Goal: Contribute content: Add original content to the website for others to see

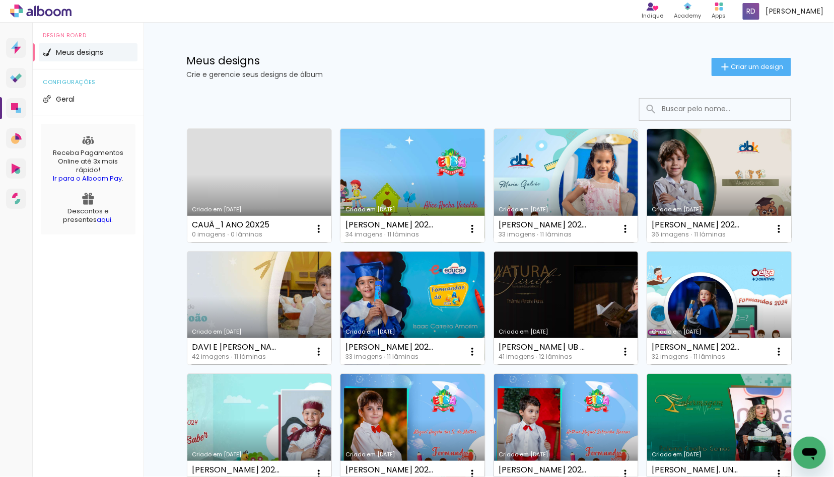
click at [257, 182] on link "Criado em [DATE]" at bounding box center [259, 186] width 145 height 114
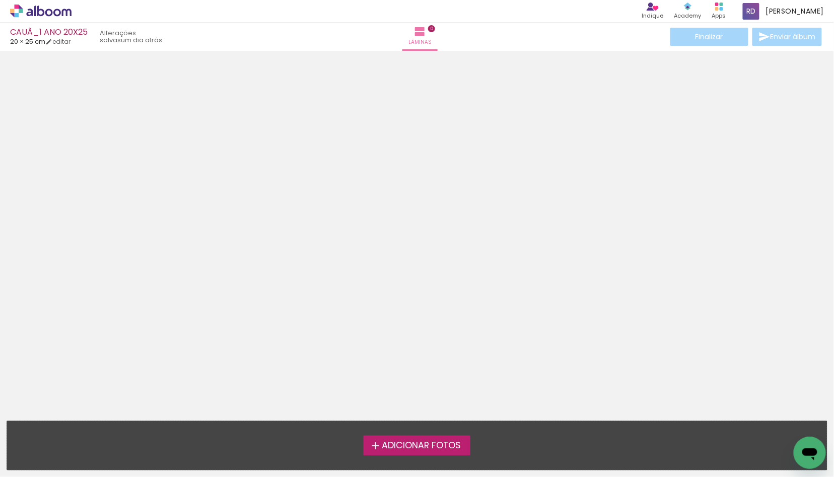
click at [402, 445] on span "Adicionar Fotos" at bounding box center [421, 446] width 79 height 9
click at [0, 0] on input "file" at bounding box center [0, 0] width 0 height 0
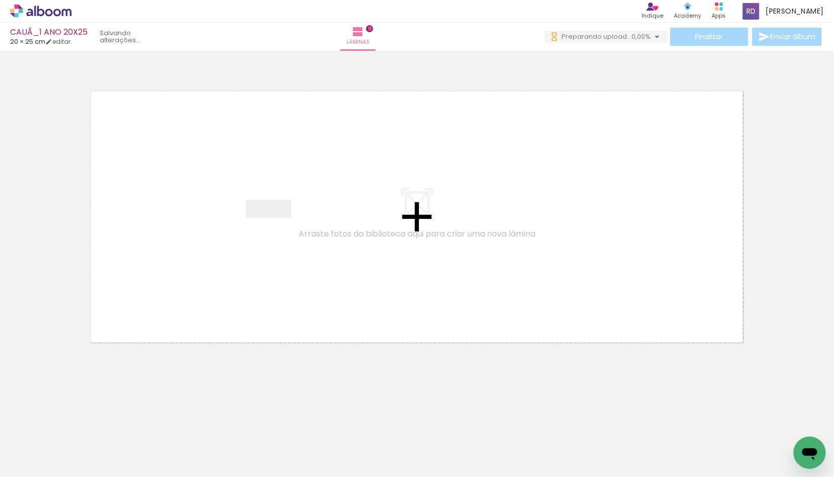
drag, startPoint x: 95, startPoint y: 449, endPoint x: 276, endPoint y: 230, distance: 284.4
click at [276, 230] on quentale-workspace at bounding box center [417, 238] width 834 height 477
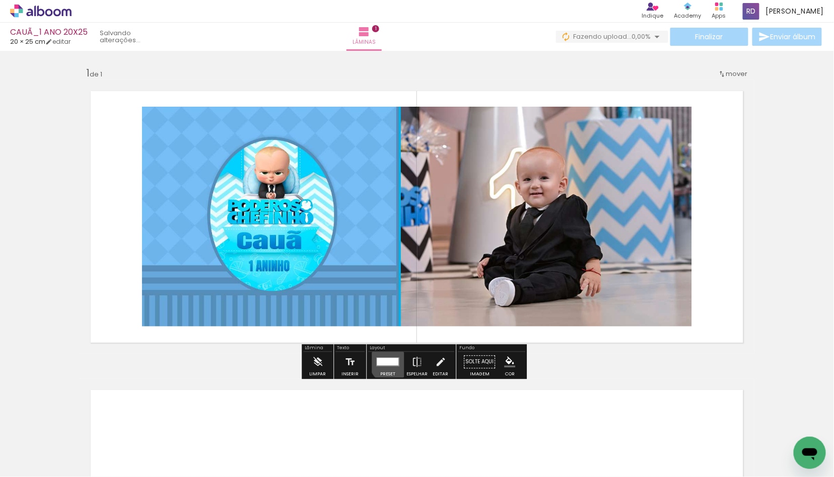
click at [390, 362] on div at bounding box center [388, 362] width 22 height 8
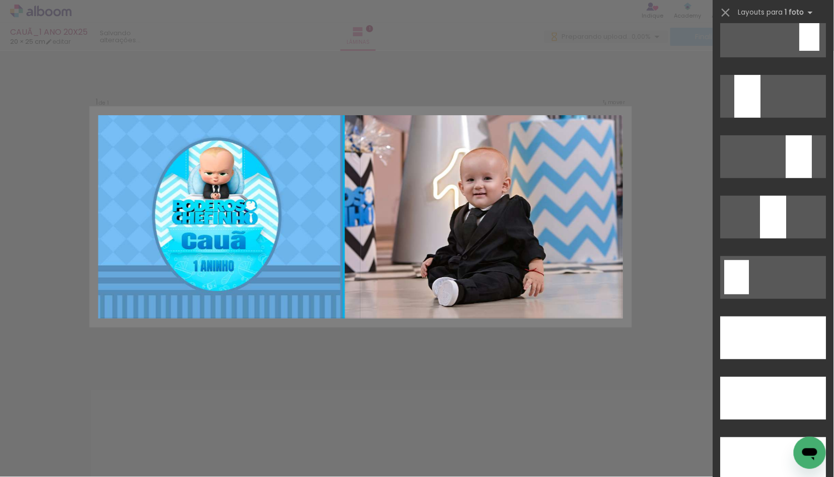
scroll to position [2742, 0]
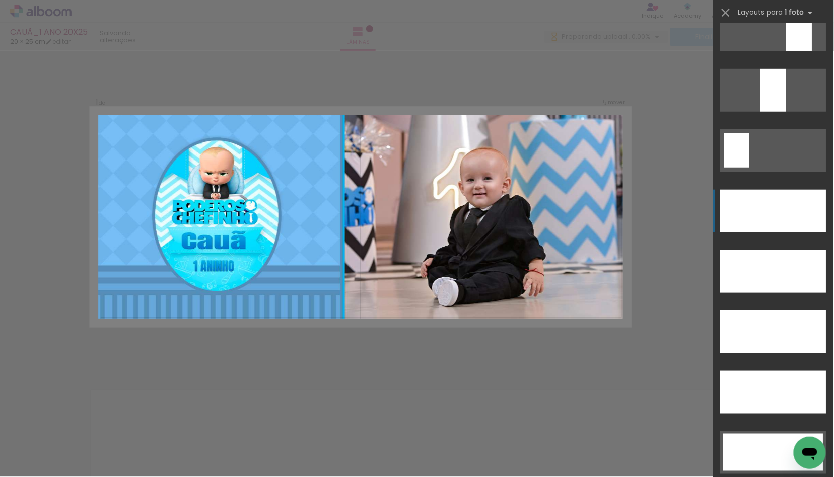
click at [764, 112] on div at bounding box center [774, 90] width 26 height 43
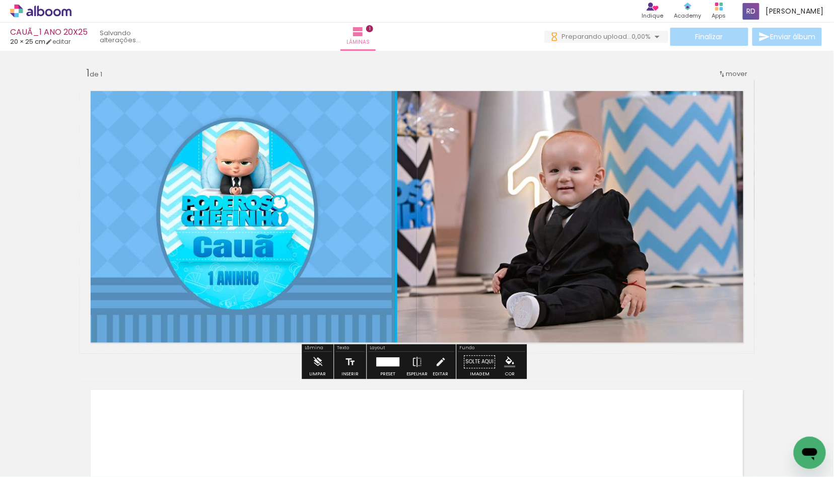
click at [39, 226] on div "Inserir lâmina 1 de 1" at bounding box center [417, 353] width 834 height 599
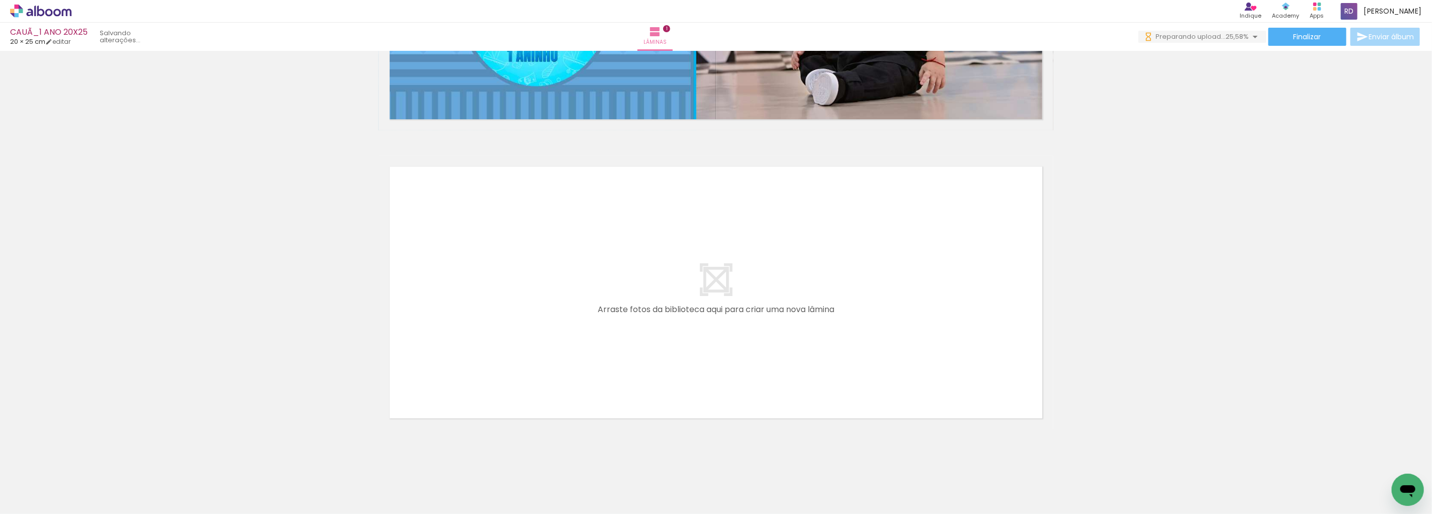
scroll to position [0, 0]
drag, startPoint x: 165, startPoint y: 491, endPoint x: 187, endPoint y: 489, distance: 22.8
click at [512, 313] on quentale-workspace at bounding box center [716, 257] width 1432 height 514
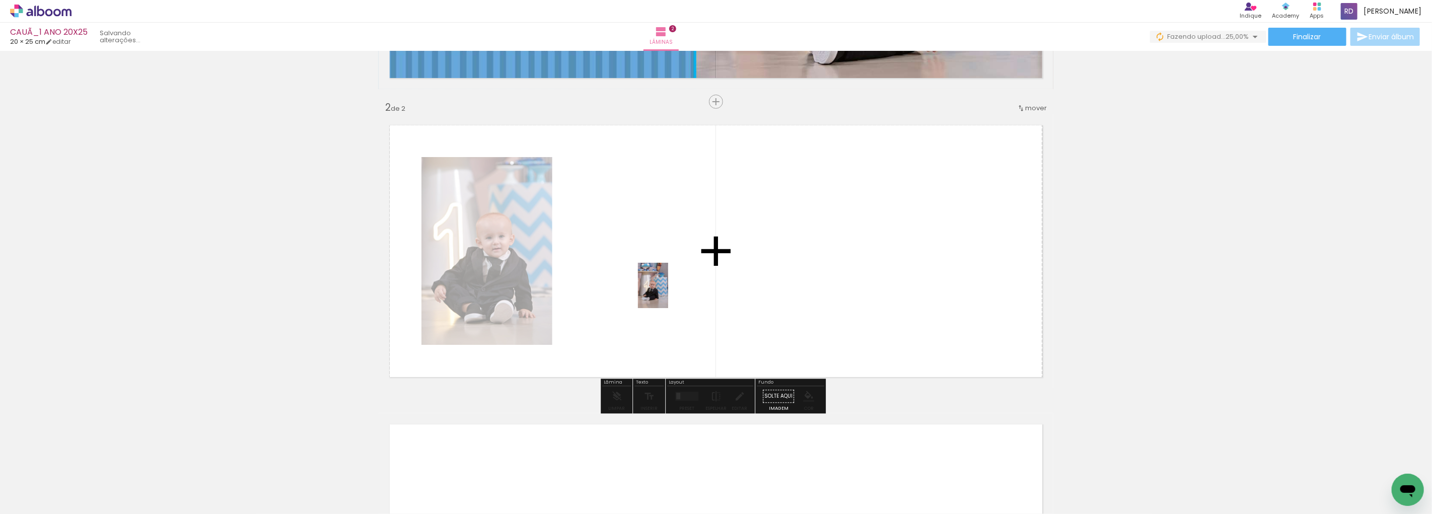
drag, startPoint x: 213, startPoint y: 488, endPoint x: 668, endPoint y: 293, distance: 495.6
click at [668, 293] on quentale-workspace at bounding box center [716, 257] width 1432 height 514
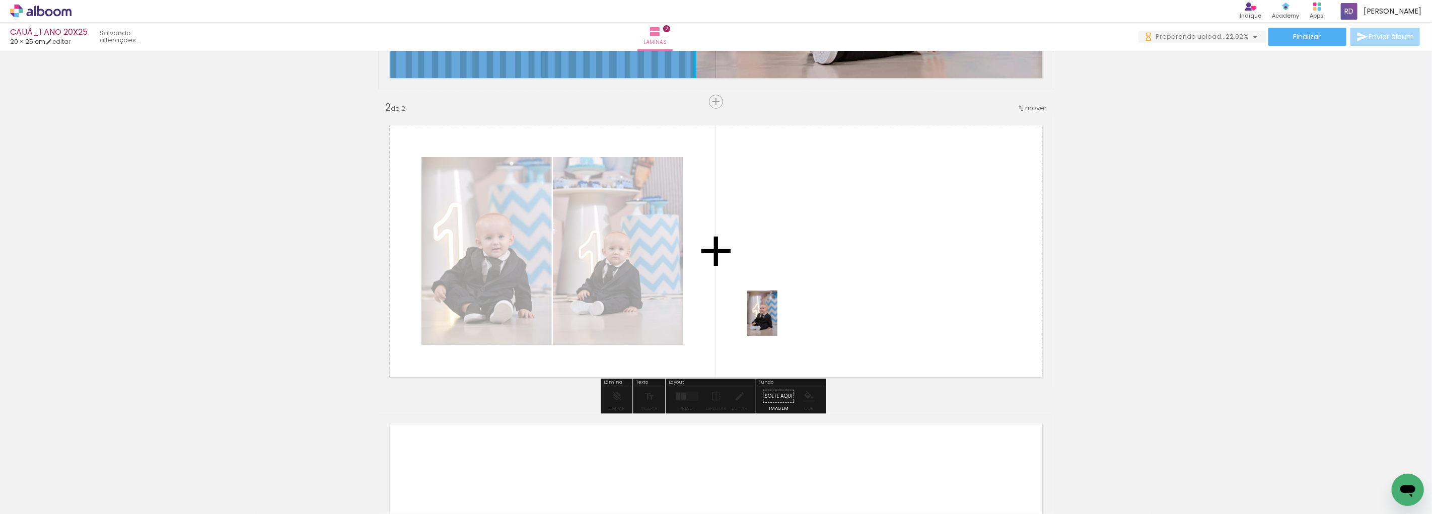
drag, startPoint x: 276, startPoint y: 479, endPoint x: 778, endPoint y: 321, distance: 526.1
click at [778, 321] on quentale-workspace at bounding box center [716, 257] width 1432 height 514
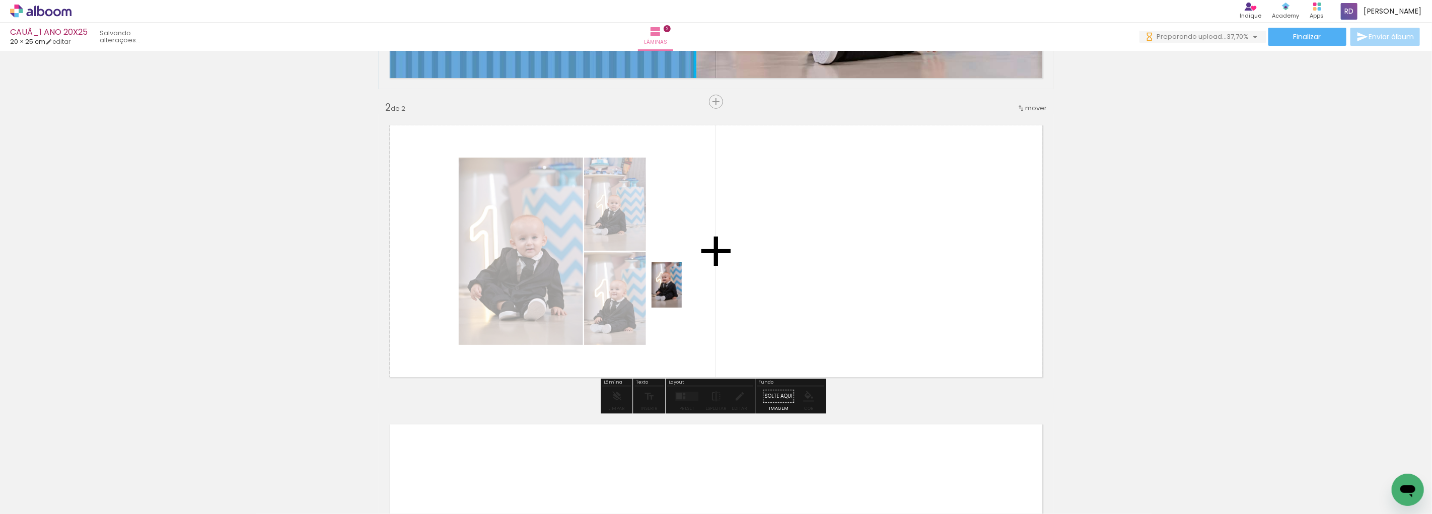
drag, startPoint x: 326, startPoint y: 485, endPoint x: 682, endPoint y: 293, distance: 404.8
click at [682, 293] on quentale-workspace at bounding box center [716, 257] width 1432 height 514
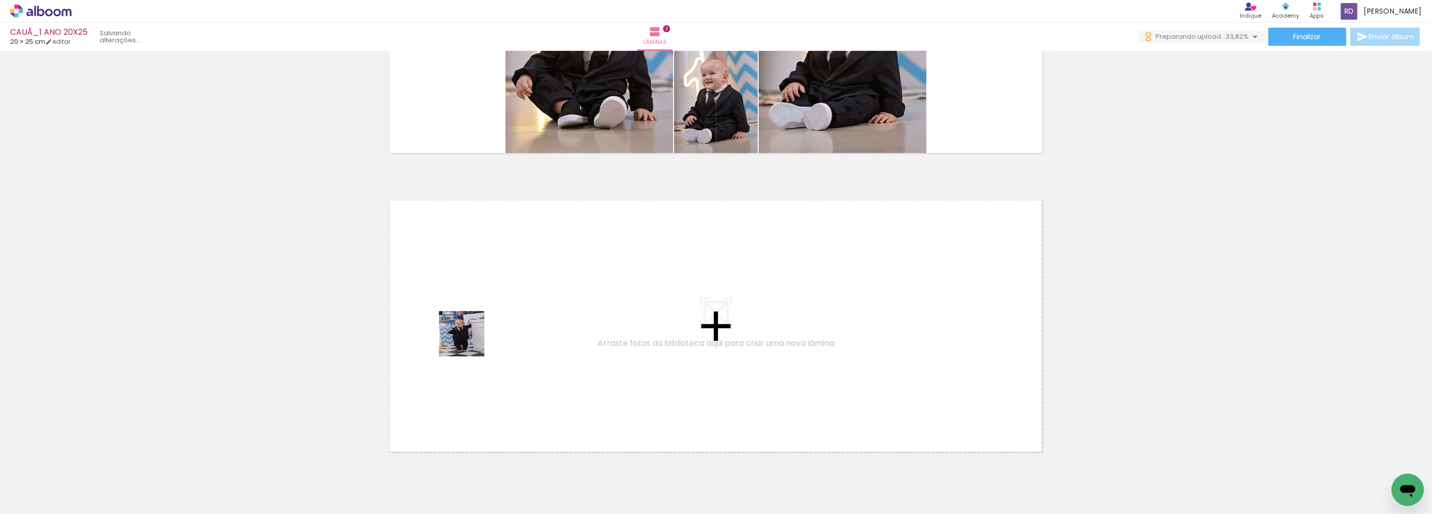
drag, startPoint x: 379, startPoint y: 492, endPoint x: 462, endPoint y: 454, distance: 91.1
click at [474, 336] on quentale-workspace at bounding box center [716, 257] width 1432 height 514
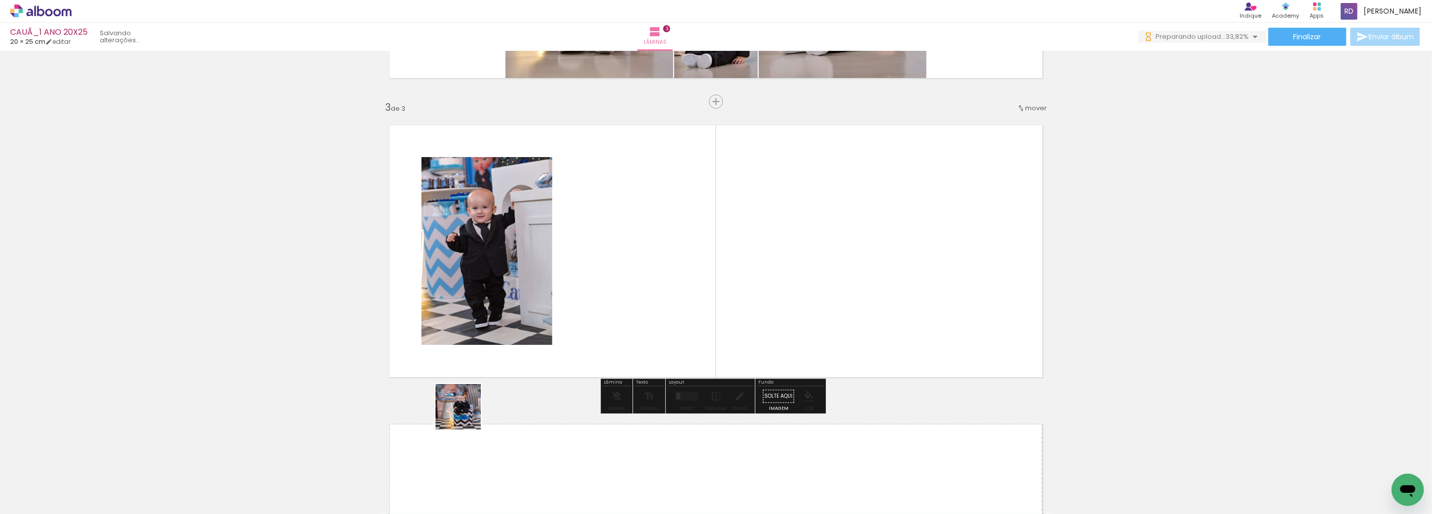
drag, startPoint x: 456, startPoint y: 477, endPoint x: 528, endPoint y: 420, distance: 91.8
click at [500, 296] on quentale-workspace at bounding box center [716, 257] width 1432 height 514
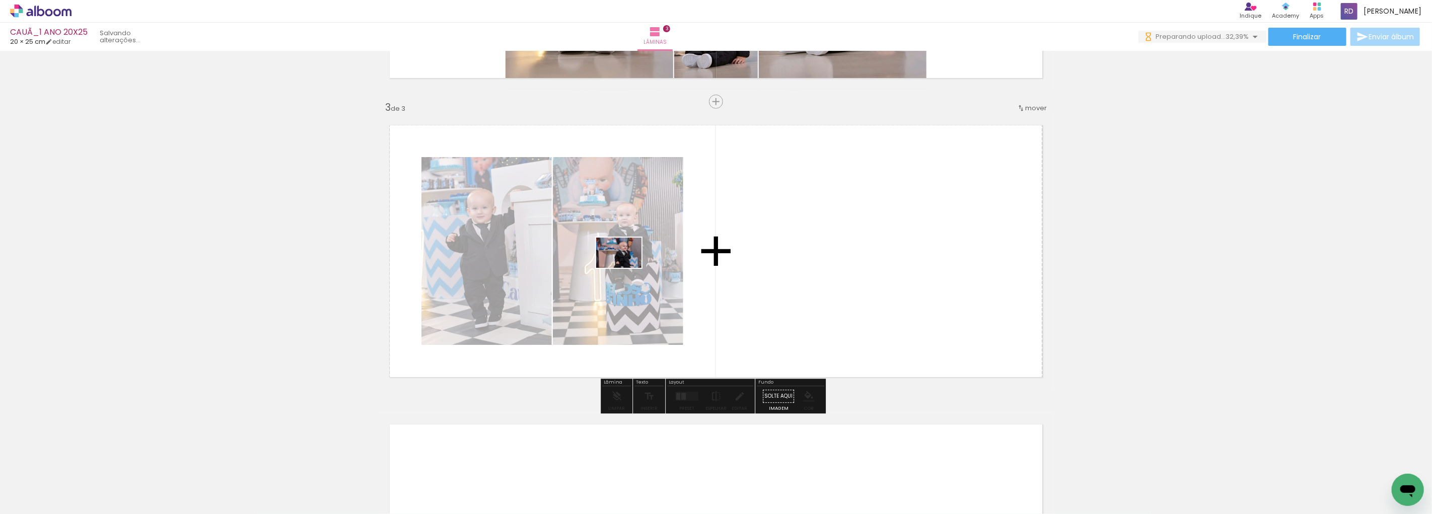
drag, startPoint x: 562, startPoint y: 482, endPoint x: 627, endPoint y: 268, distance: 223.1
click at [627, 268] on quentale-workspace at bounding box center [716, 257] width 1432 height 514
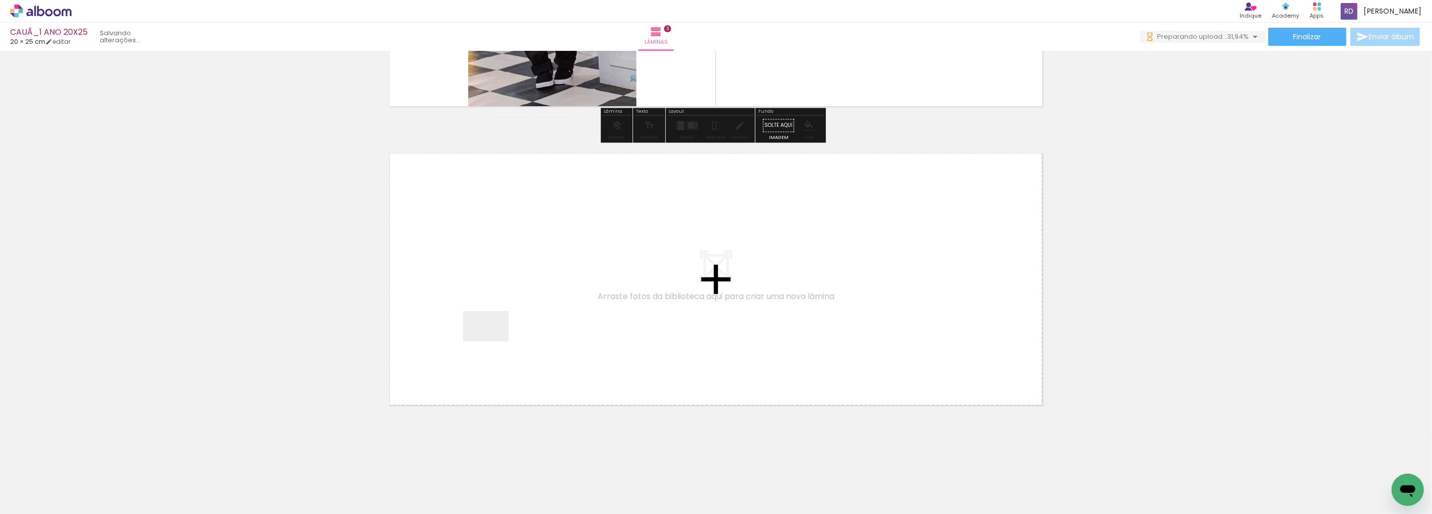
drag, startPoint x: 494, startPoint y: 341, endPoint x: 578, endPoint y: 450, distance: 137.8
click at [497, 304] on quentale-workspace at bounding box center [716, 257] width 1432 height 514
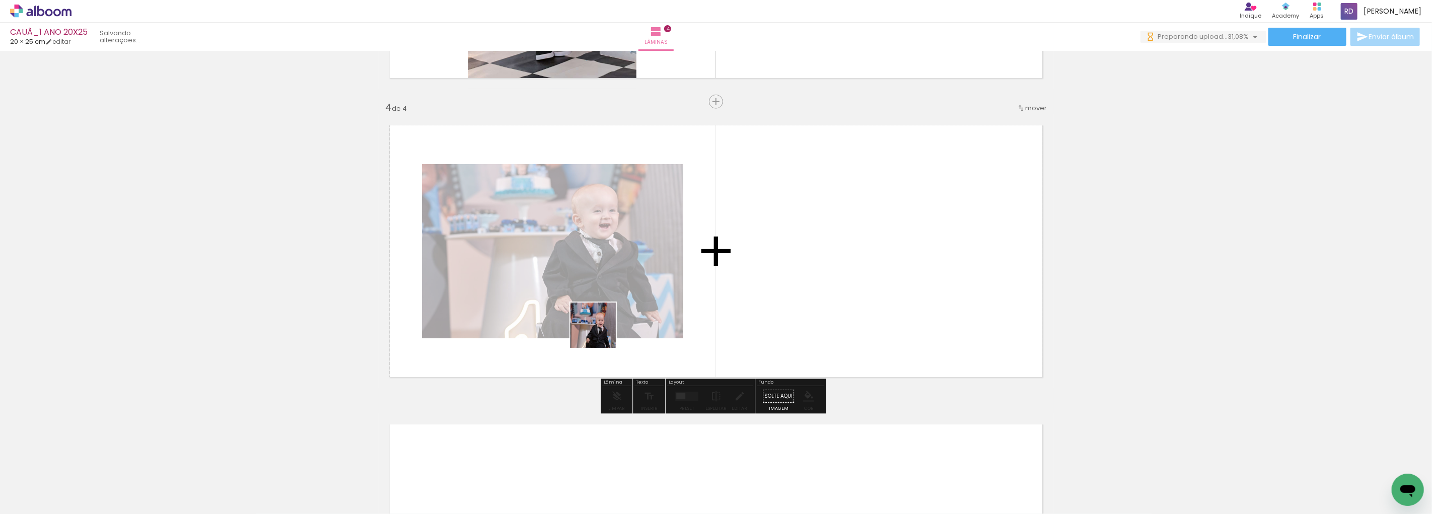
drag, startPoint x: 607, startPoint y: 466, endPoint x: 733, endPoint y: 489, distance: 128.3
click at [602, 311] on quentale-workspace at bounding box center [716, 257] width 1432 height 514
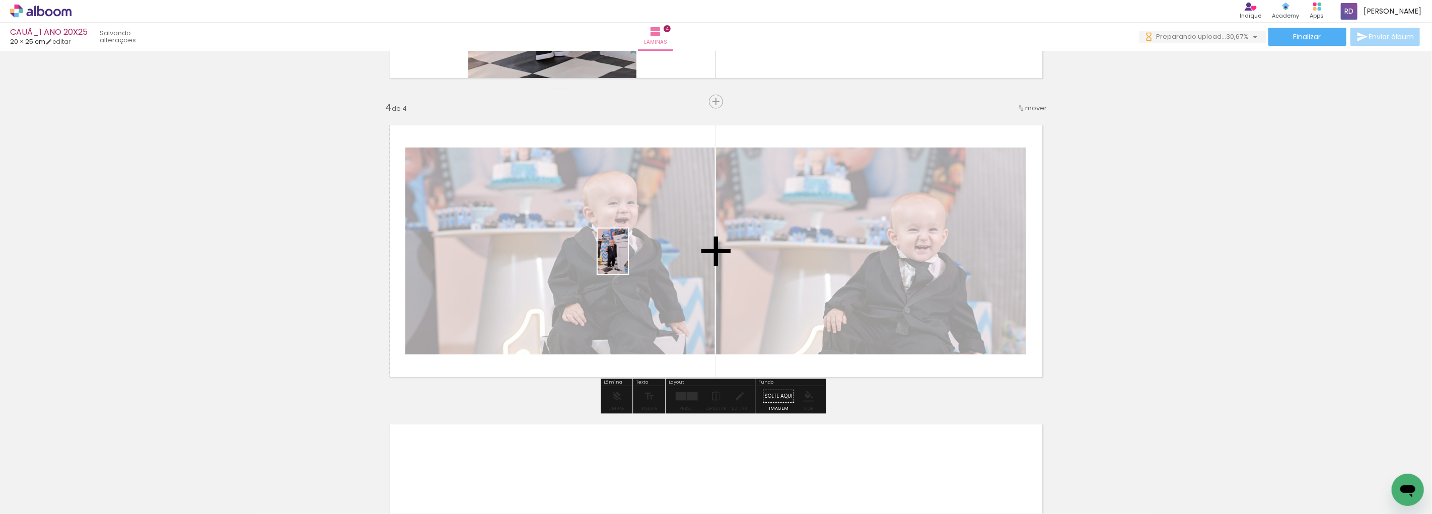
drag, startPoint x: 716, startPoint y: 454, endPoint x: 668, endPoint y: 445, distance: 48.7
click at [625, 249] on quentale-workspace at bounding box center [716, 257] width 1432 height 514
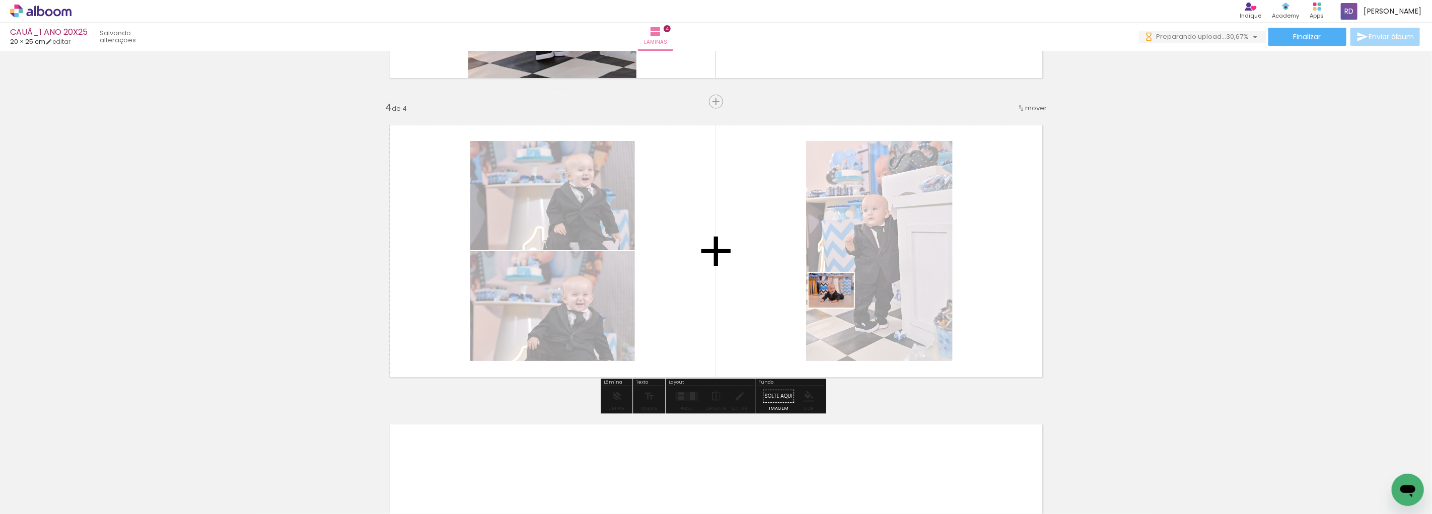
drag, startPoint x: 723, startPoint y: 421, endPoint x: 840, endPoint y: 303, distance: 165.6
click at [834, 303] on quentale-workspace at bounding box center [716, 257] width 1432 height 514
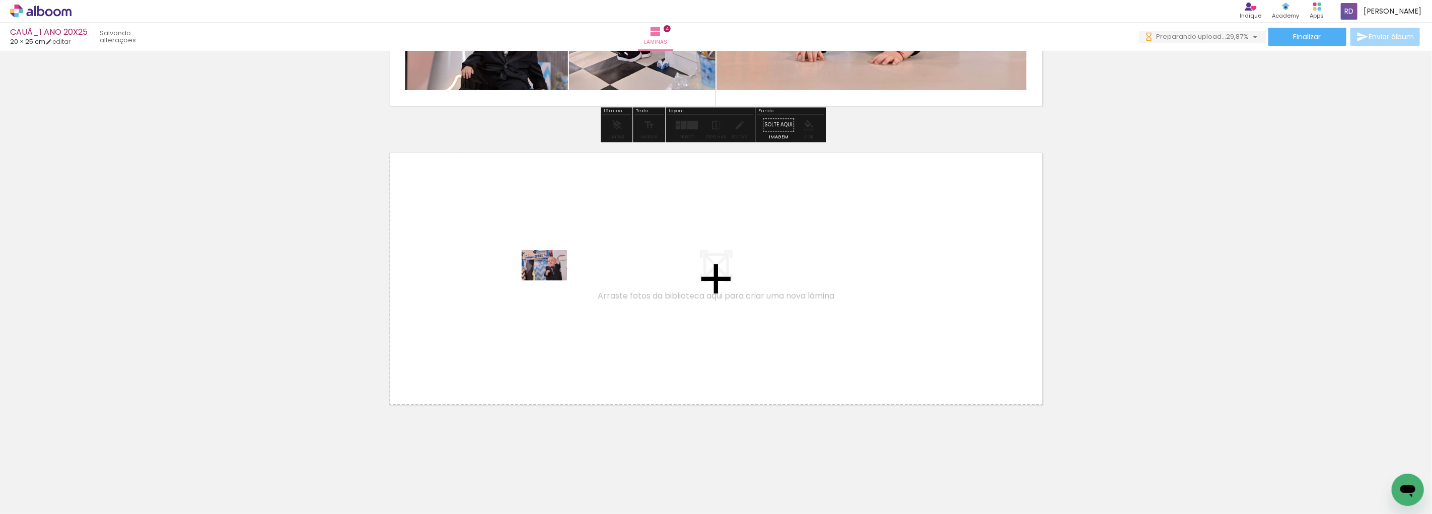
drag, startPoint x: 787, startPoint y: 483, endPoint x: 738, endPoint y: 447, distance: 60.2
click at [552, 280] on quentale-workspace at bounding box center [716, 257] width 1432 height 514
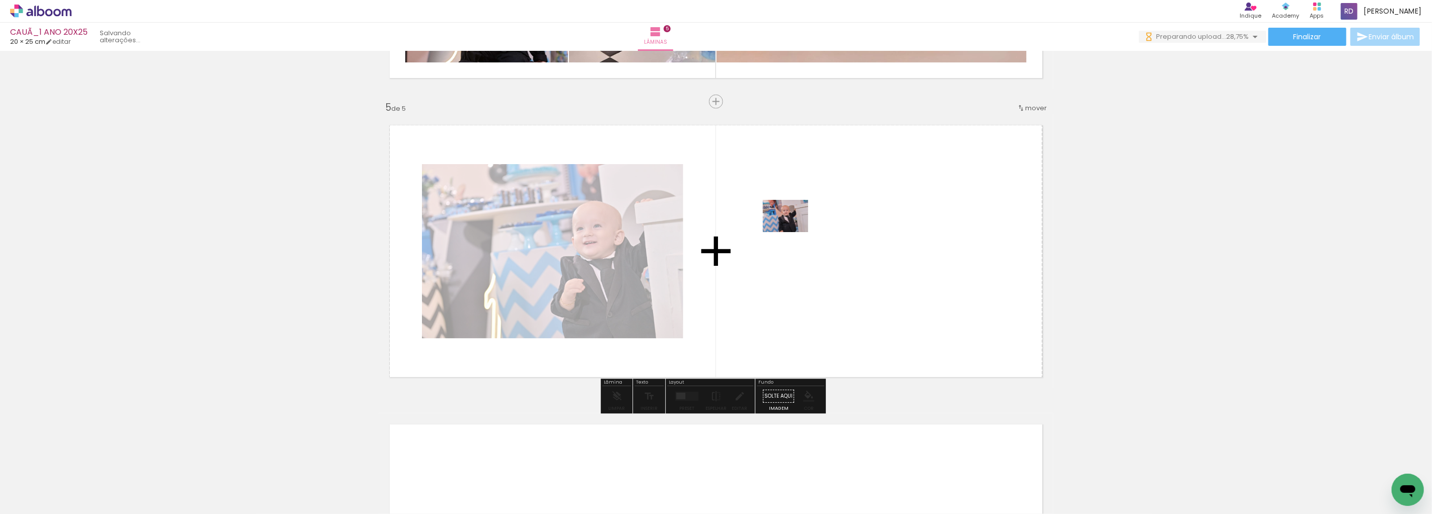
drag, startPoint x: 1061, startPoint y: 486, endPoint x: 793, endPoint y: 230, distance: 370.5
click at [793, 230] on quentale-workspace at bounding box center [716, 257] width 1432 height 514
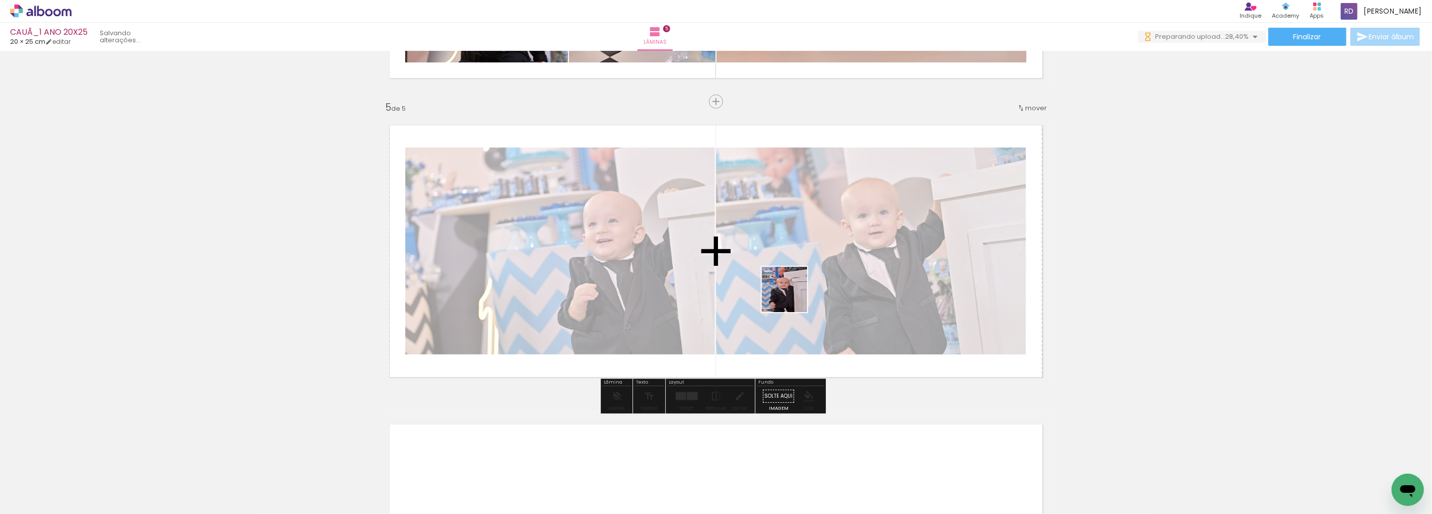
drag, startPoint x: 809, startPoint y: 348, endPoint x: 787, endPoint y: 273, distance: 77.4
click at [787, 273] on quentale-workspace at bounding box center [716, 257] width 1432 height 514
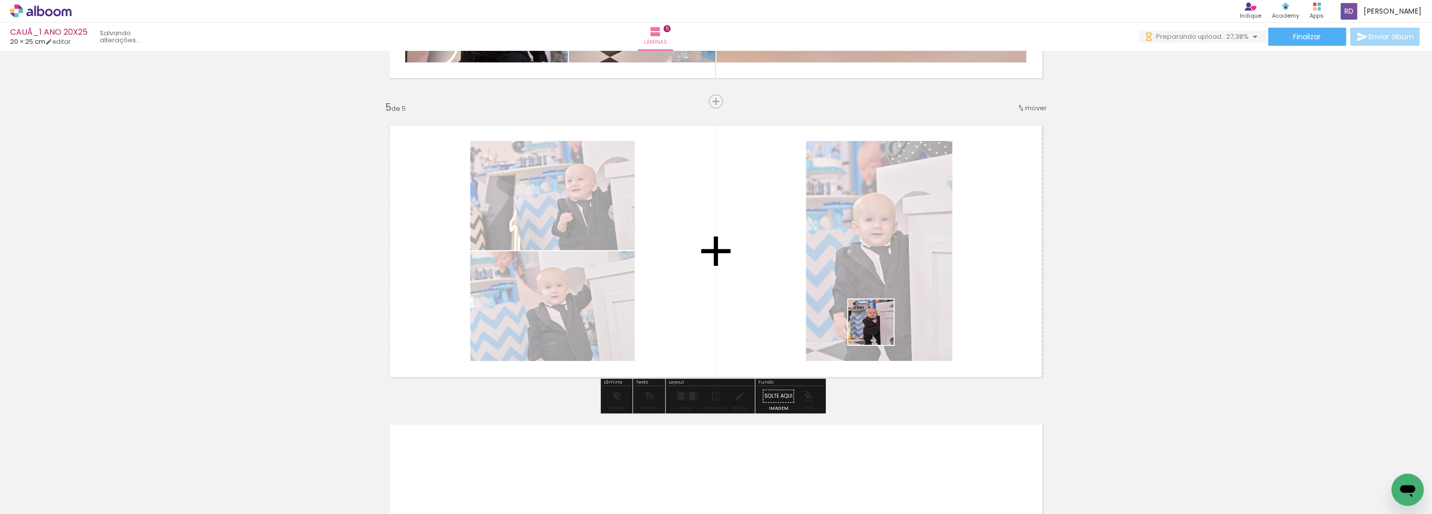
drag, startPoint x: 900, startPoint y: 486, endPoint x: 918, endPoint y: 420, distance: 68.4
click at [834, 303] on quentale-workspace at bounding box center [716, 257] width 1432 height 514
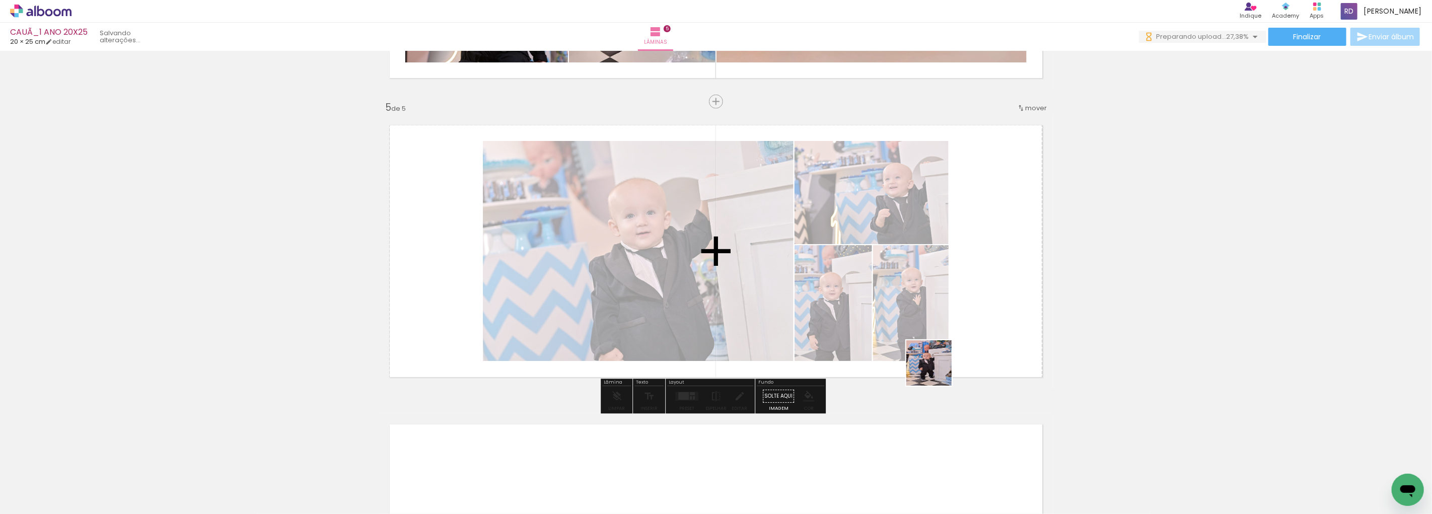
drag, startPoint x: 950, startPoint y: 483, endPoint x: 932, endPoint y: 321, distance: 162.7
click at [834, 321] on quentale-workspace at bounding box center [716, 257] width 1432 height 514
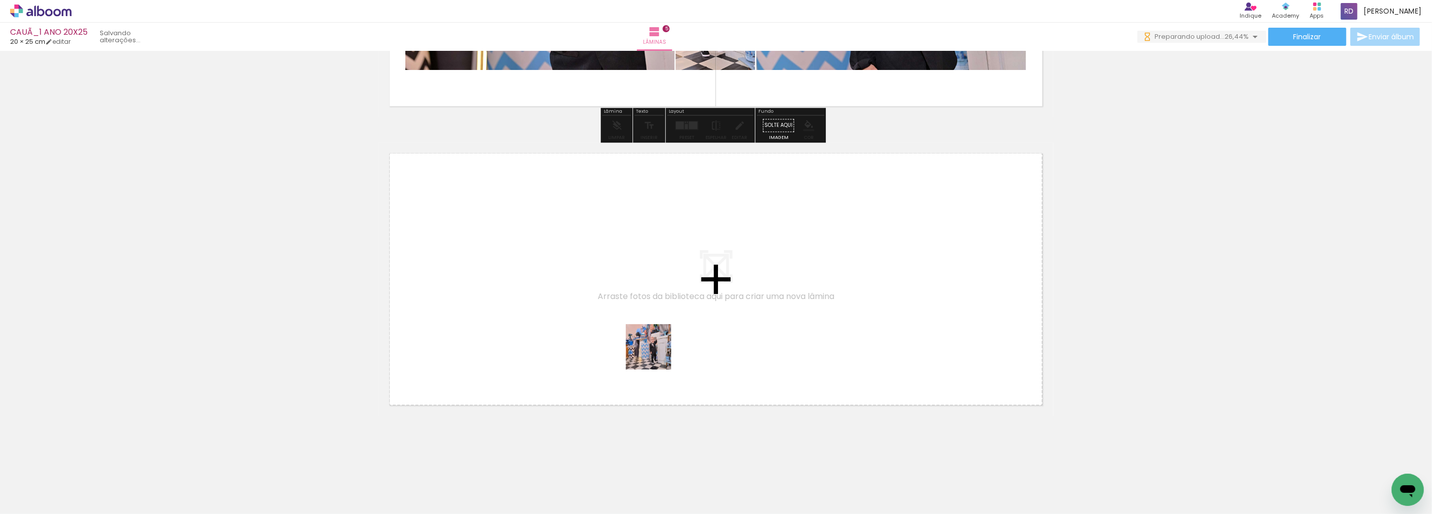
drag, startPoint x: 1013, startPoint y: 489, endPoint x: 612, endPoint y: 331, distance: 431.0
click at [612, 331] on quentale-workspace at bounding box center [716, 257] width 1432 height 514
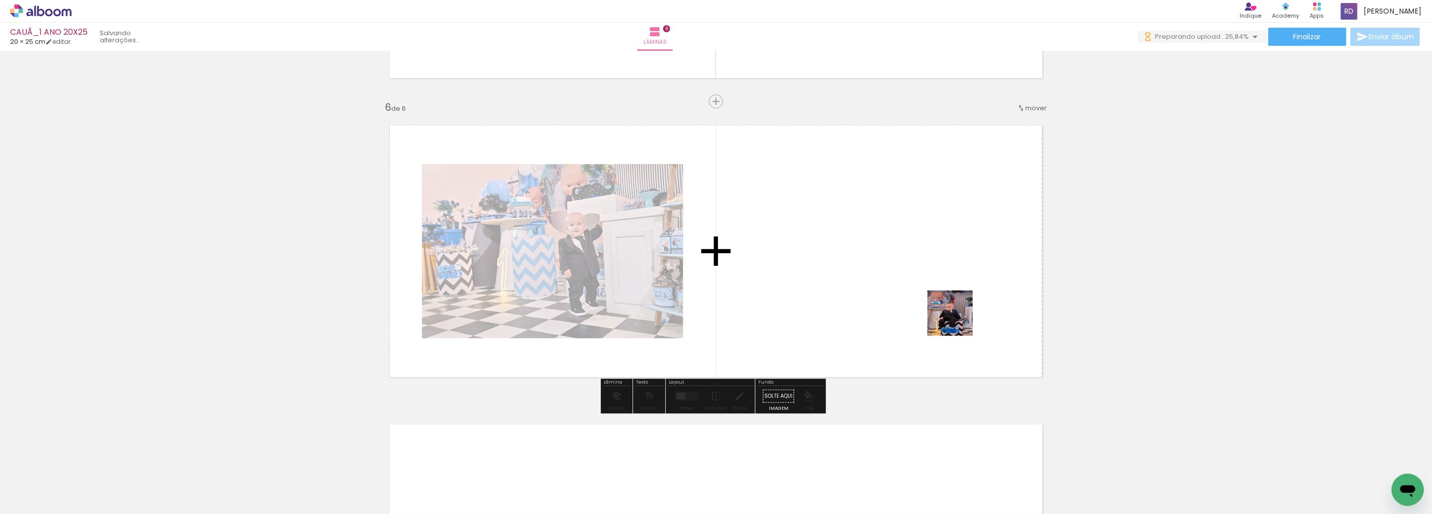
drag, startPoint x: 1121, startPoint y: 477, endPoint x: 932, endPoint y: 279, distance: 274.0
click at [834, 279] on quentale-workspace at bounding box center [716, 257] width 1432 height 514
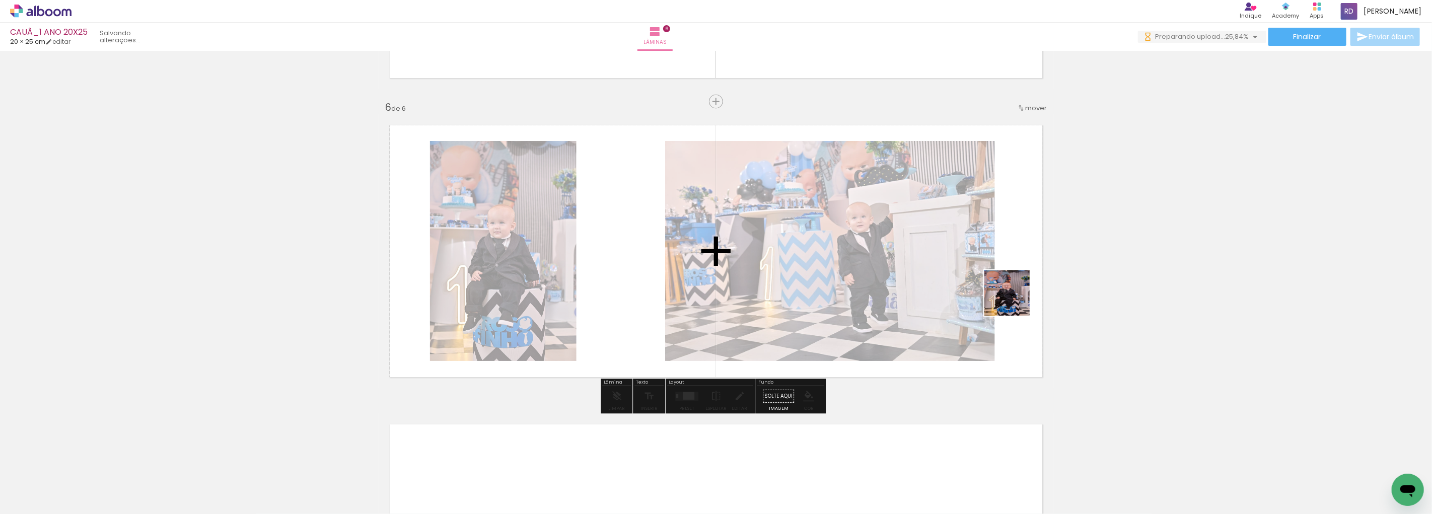
drag, startPoint x: 1041, startPoint y: 329, endPoint x: 1181, endPoint y: 475, distance: 202.7
click at [834, 242] on quentale-workspace at bounding box center [716, 257] width 1432 height 514
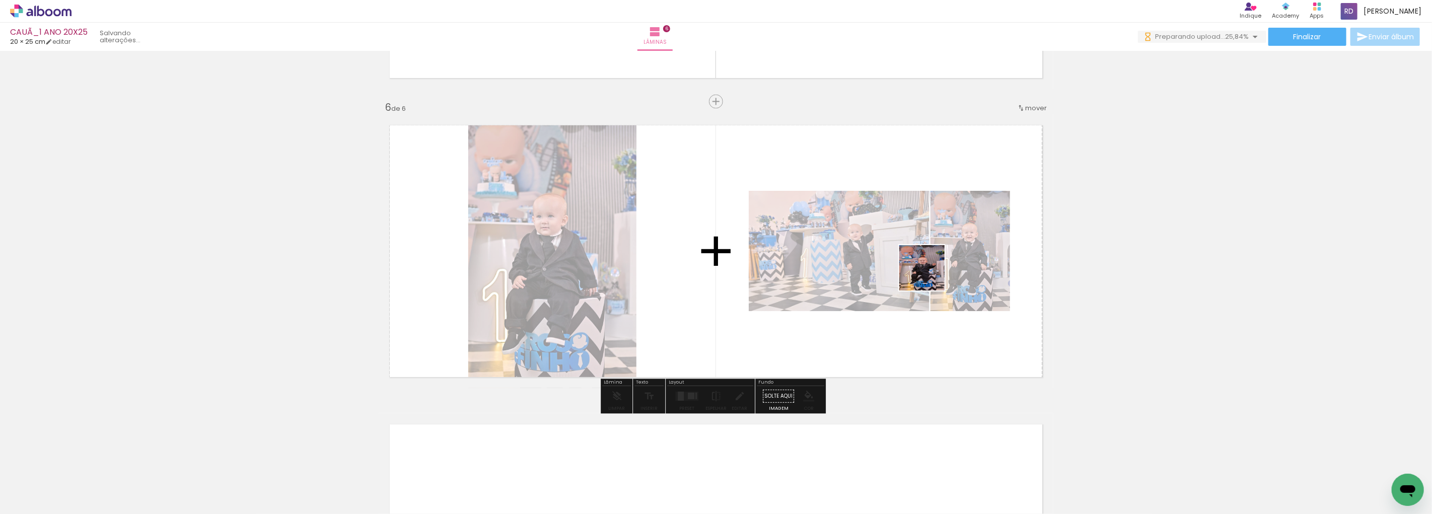
drag, startPoint x: 1232, startPoint y: 492, endPoint x: 1212, endPoint y: 453, distance: 43.9
click at [834, 268] on quentale-workspace at bounding box center [716, 257] width 1432 height 514
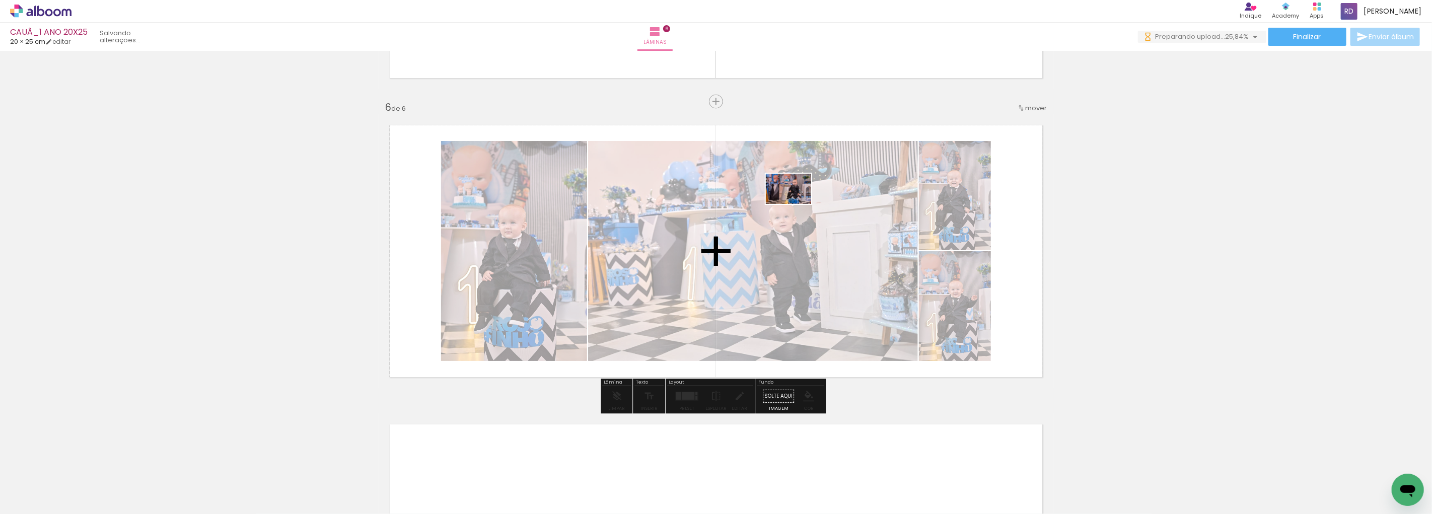
drag, startPoint x: 1296, startPoint y: 482, endPoint x: 796, endPoint y: 204, distance: 571.8
click at [796, 204] on quentale-workspace at bounding box center [716, 257] width 1432 height 514
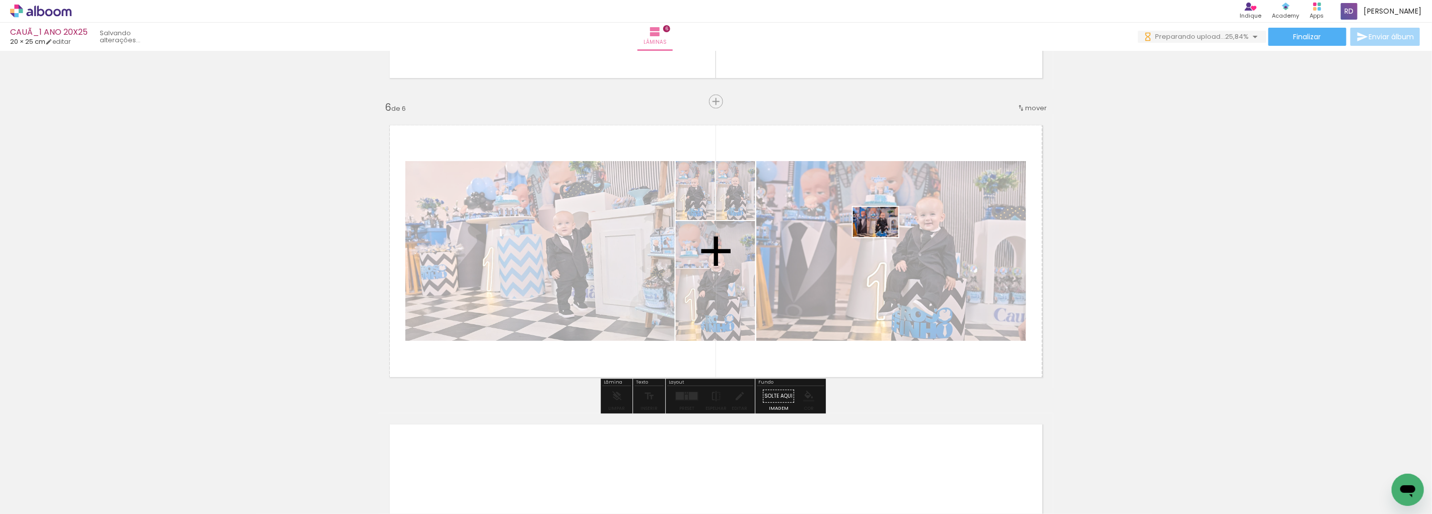
drag, startPoint x: 1266, startPoint y: 419, endPoint x: 878, endPoint y: 236, distance: 428.5
click at [834, 236] on quentale-workspace at bounding box center [716, 257] width 1432 height 514
